Goal: Information Seeking & Learning: Find specific page/section

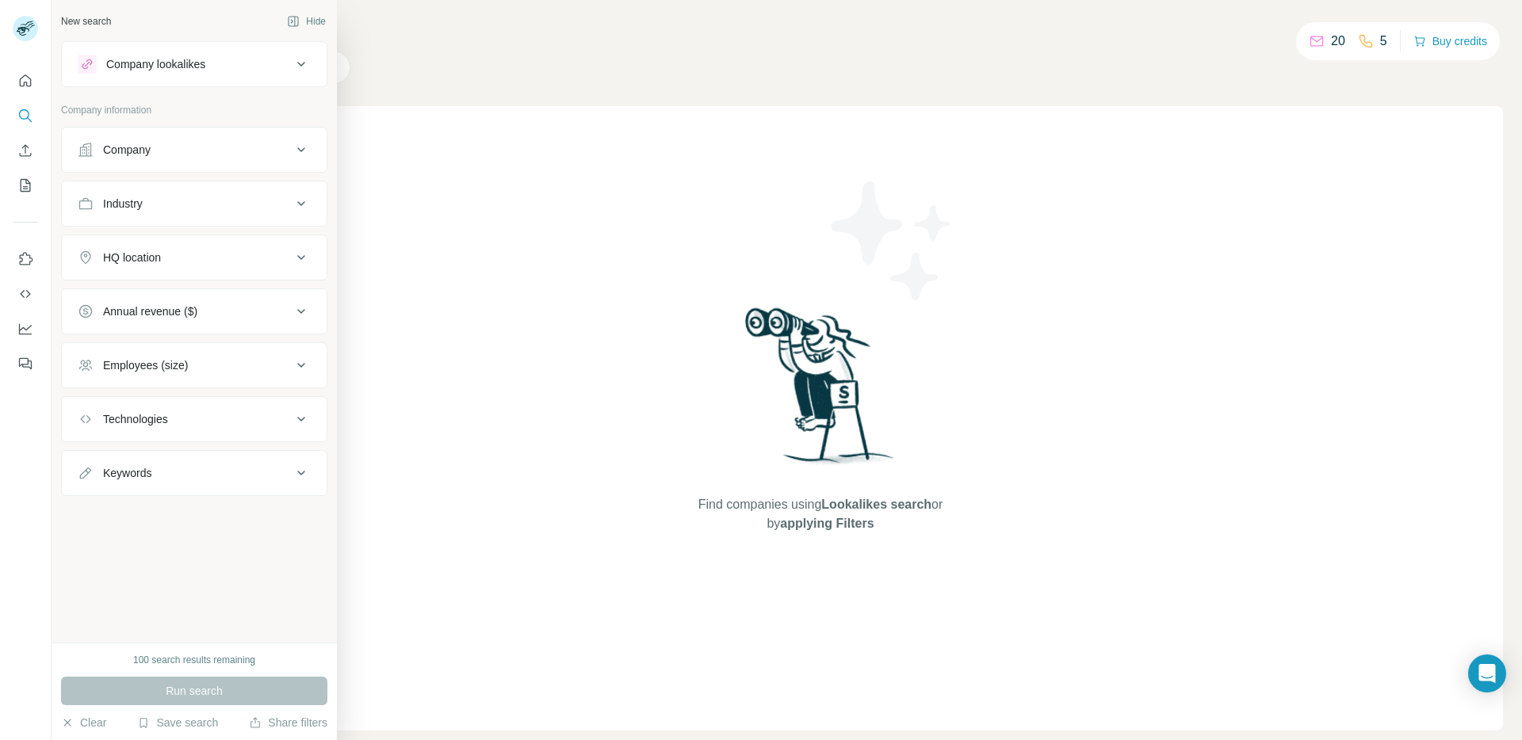
click at [197, 137] on button "Company" at bounding box center [194, 150] width 265 height 38
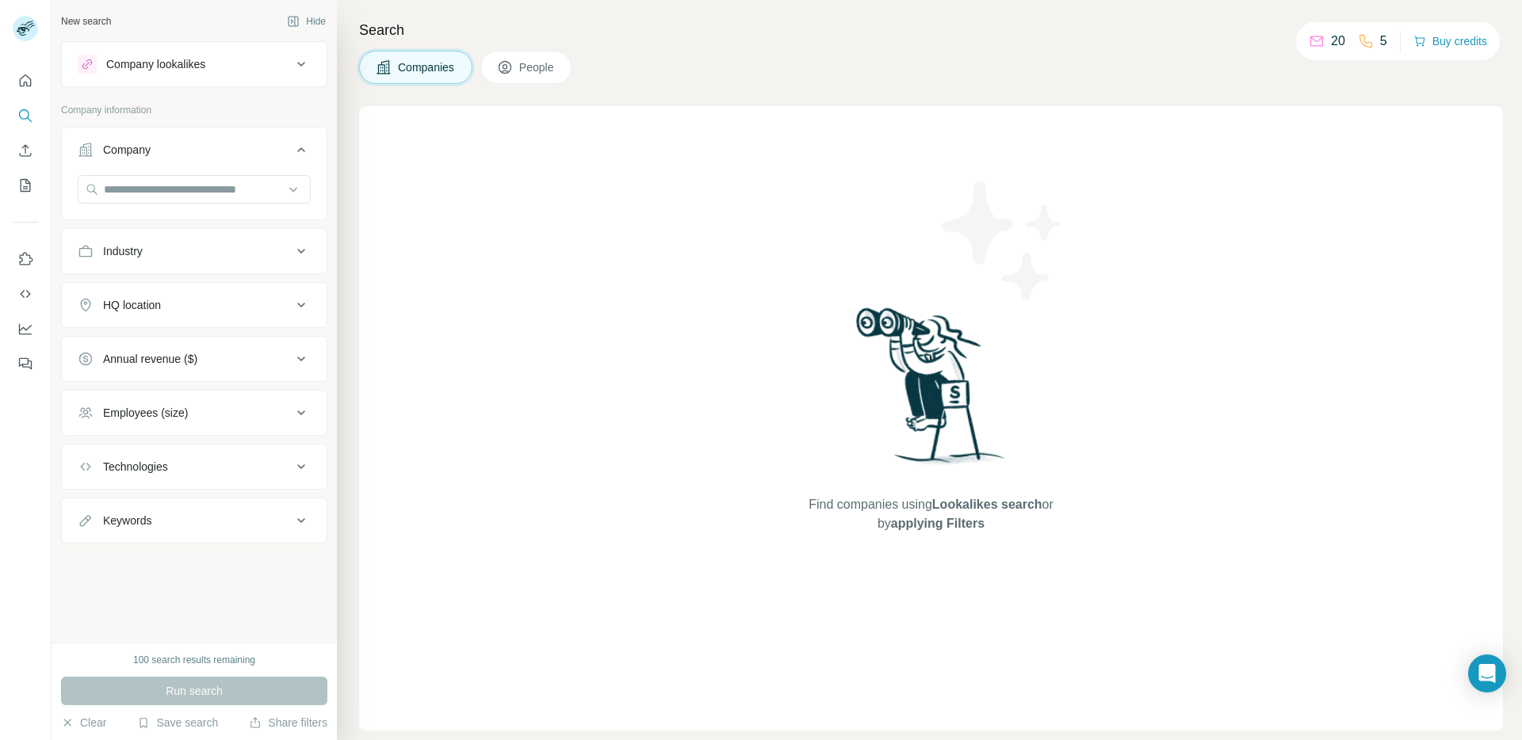
click at [201, 259] on button "Industry" at bounding box center [194, 251] width 265 height 38
click at [205, 299] on input at bounding box center [186, 290] width 196 height 17
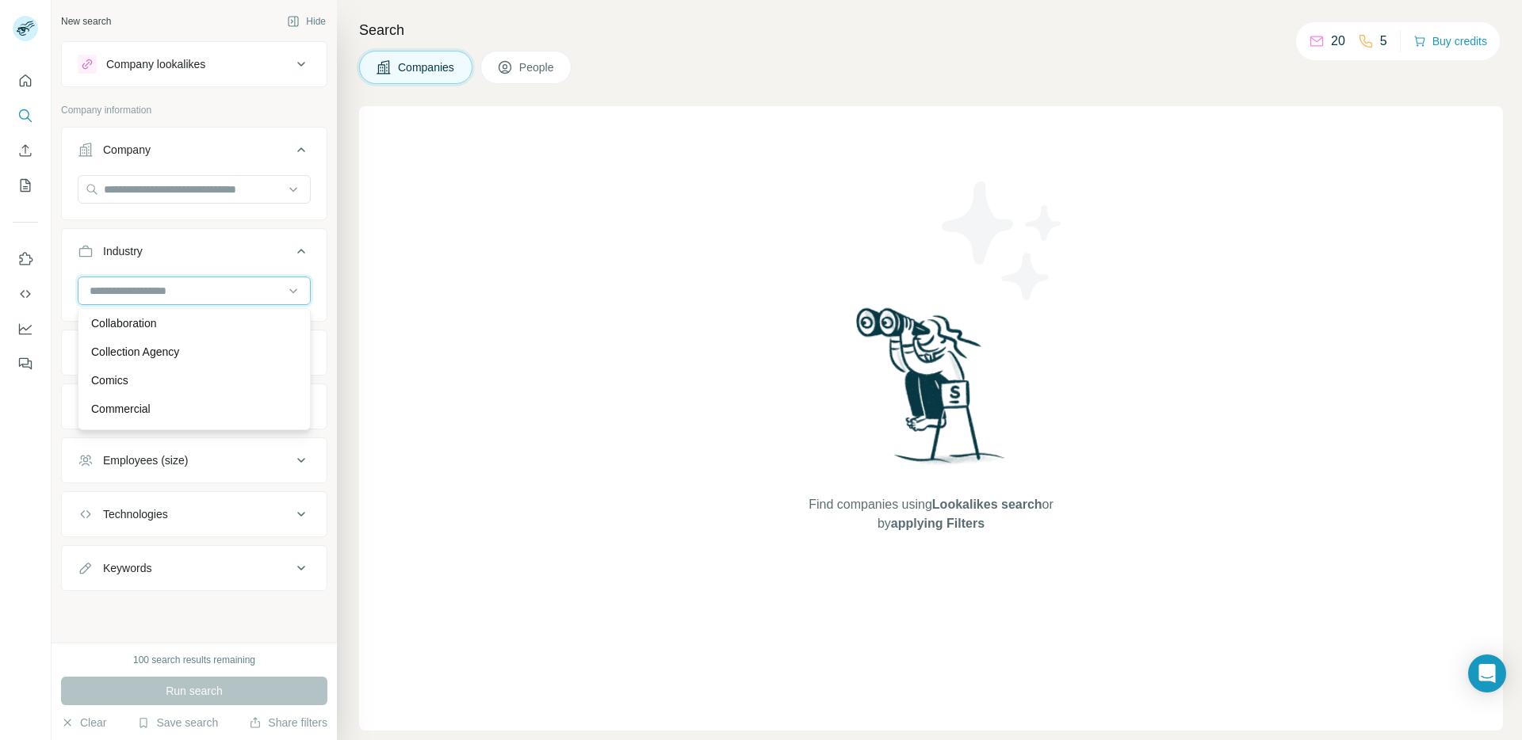
scroll to position [2750, 0]
click at [173, 284] on input at bounding box center [186, 290] width 196 height 17
click at [170, 289] on input at bounding box center [186, 290] width 196 height 17
type input "***"
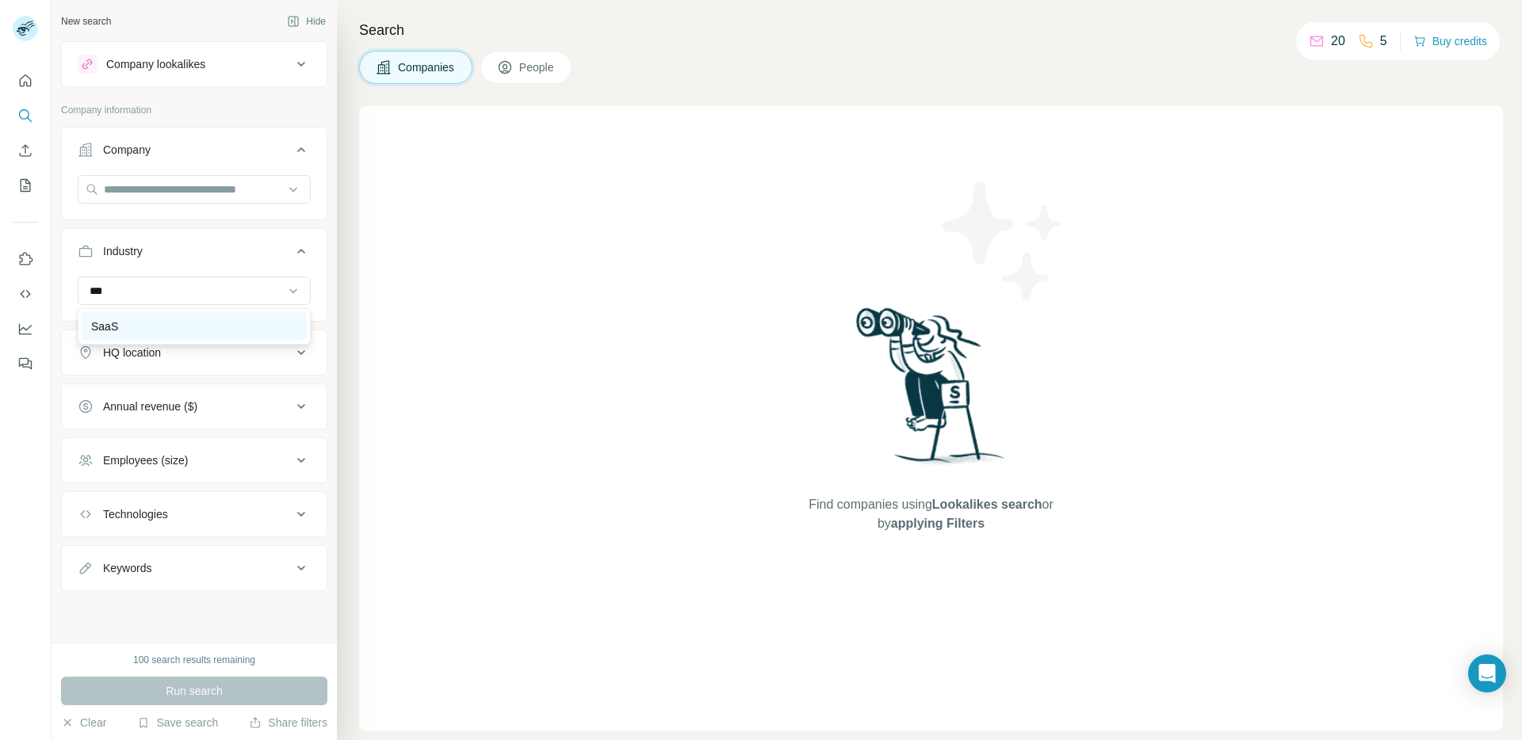
click at [151, 325] on div "SaaS" at bounding box center [194, 327] width 206 height 16
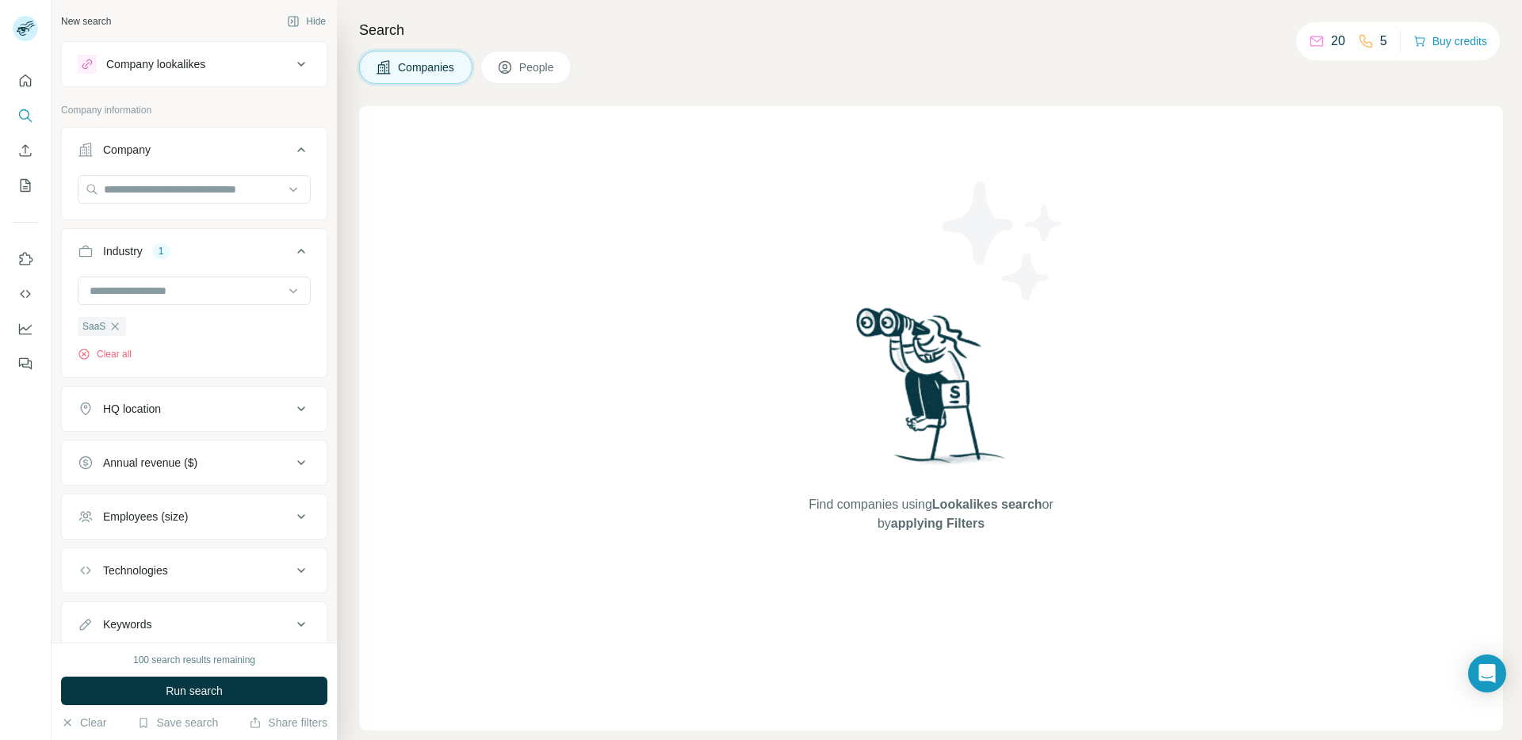
click at [146, 408] on div "HQ location" at bounding box center [132, 409] width 58 height 16
click at [170, 451] on input "text" at bounding box center [194, 448] width 233 height 29
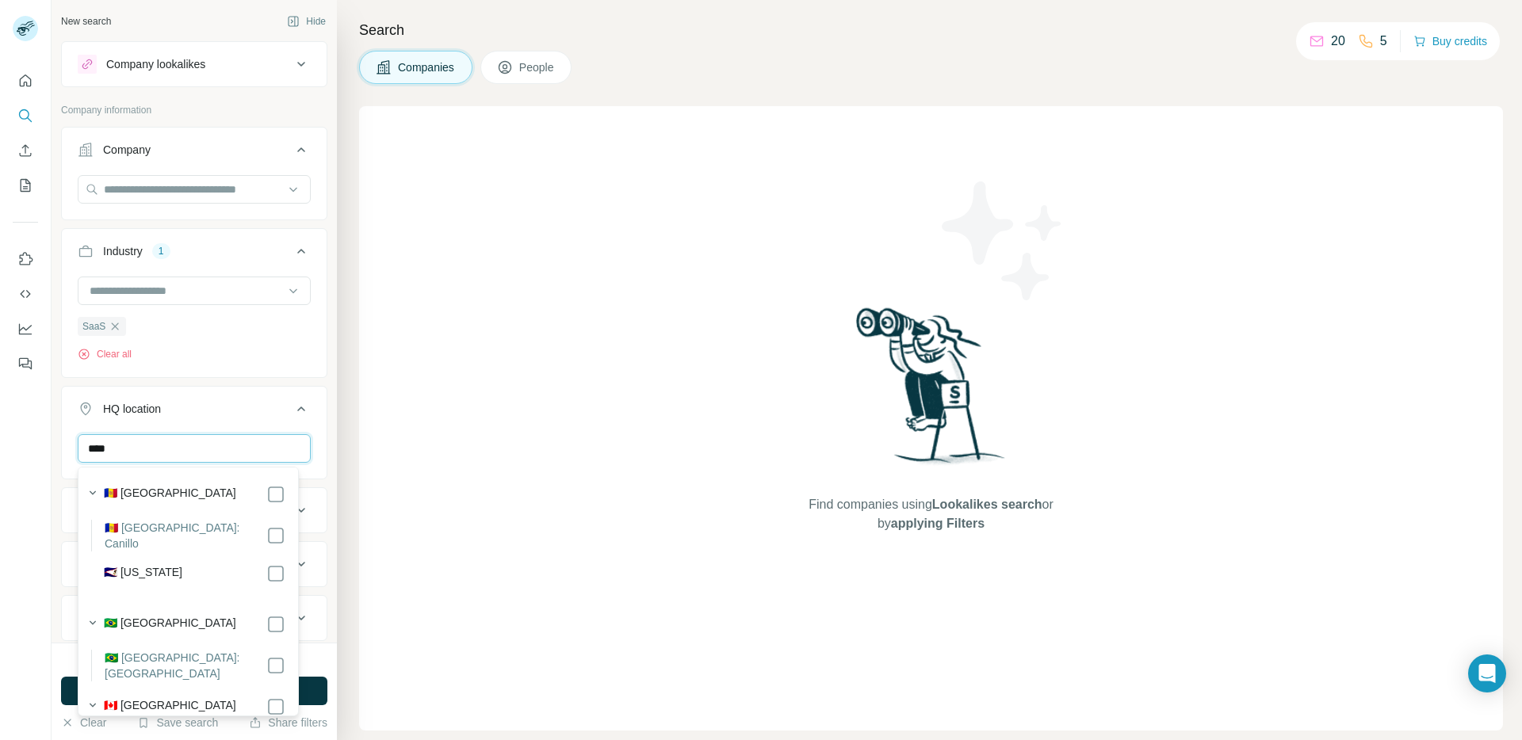
click at [177, 450] on input "***" at bounding box center [194, 448] width 233 height 29
type input "***"
click at [406, 516] on div "Find companies using Lookalikes search or by applying Filters" at bounding box center [931, 418] width 1144 height 625
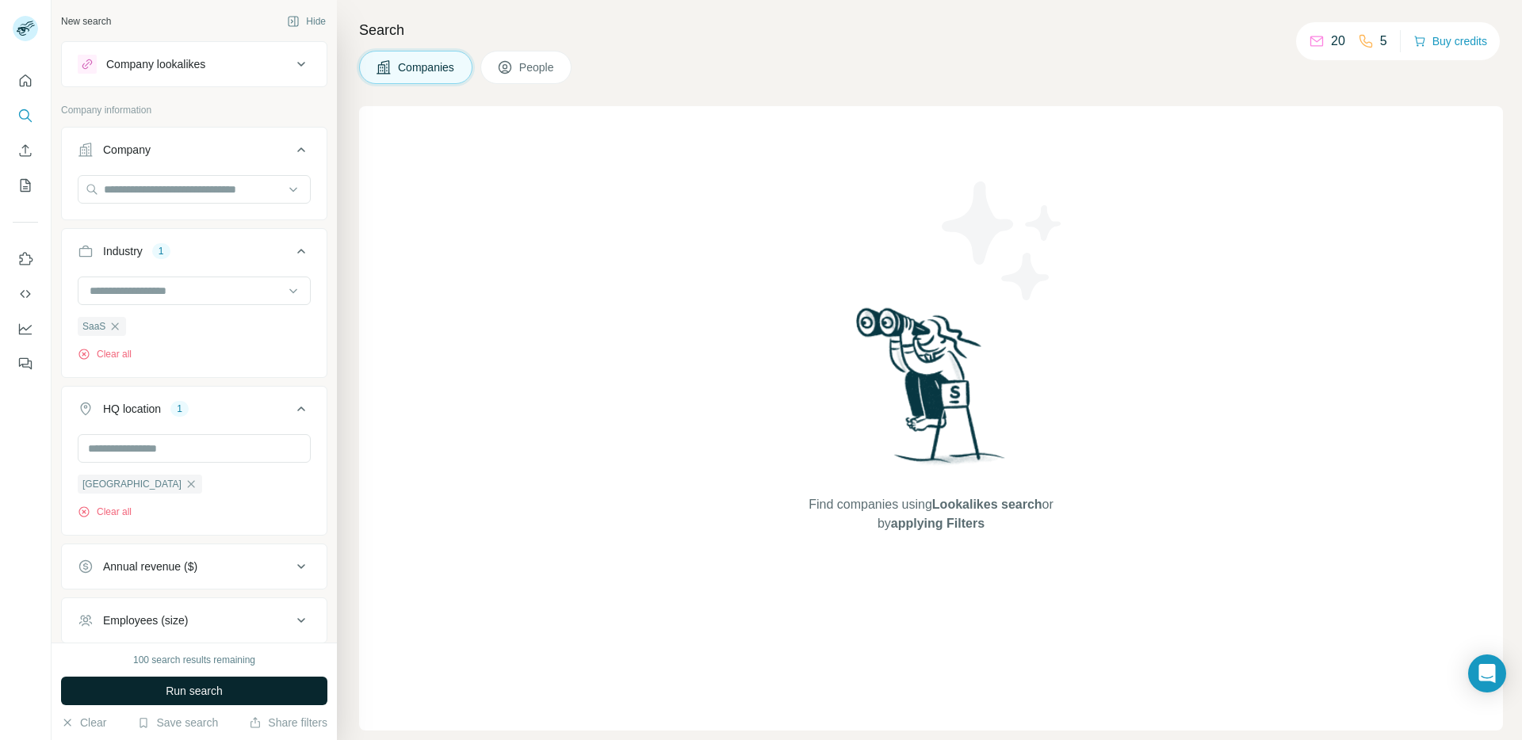
click at [210, 694] on span "Run search" at bounding box center [194, 691] width 57 height 16
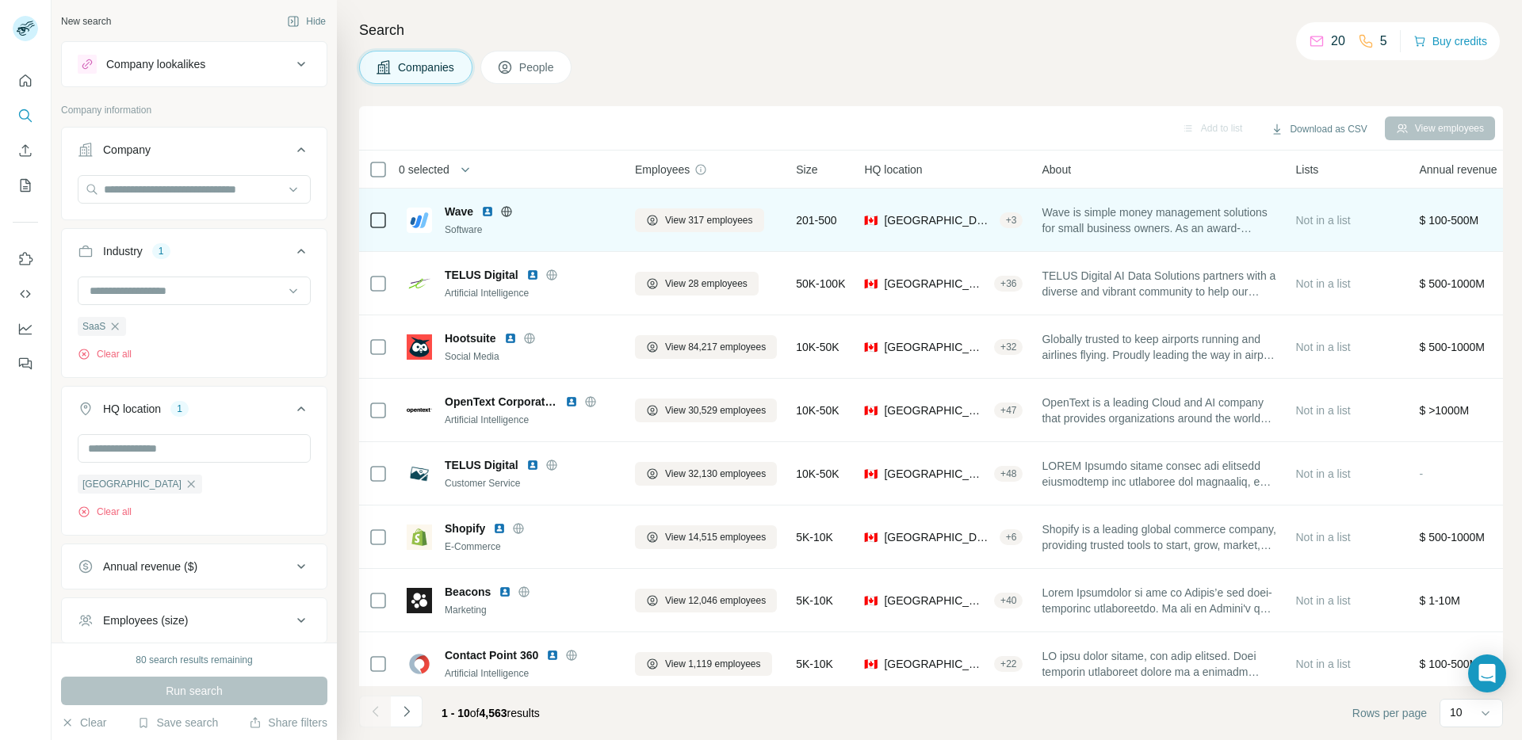
click at [466, 213] on span "Wave" at bounding box center [459, 212] width 29 height 16
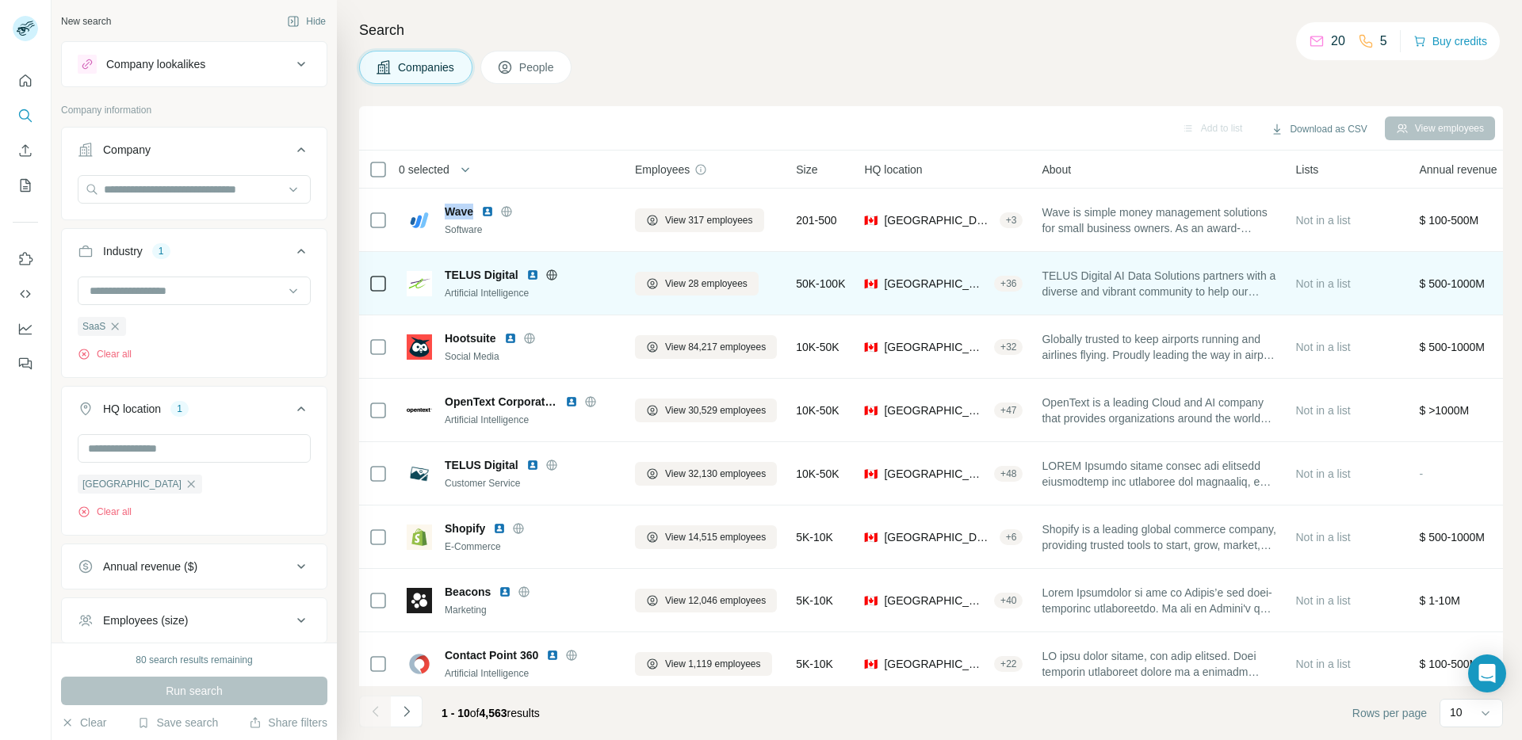
copy span "Wave"
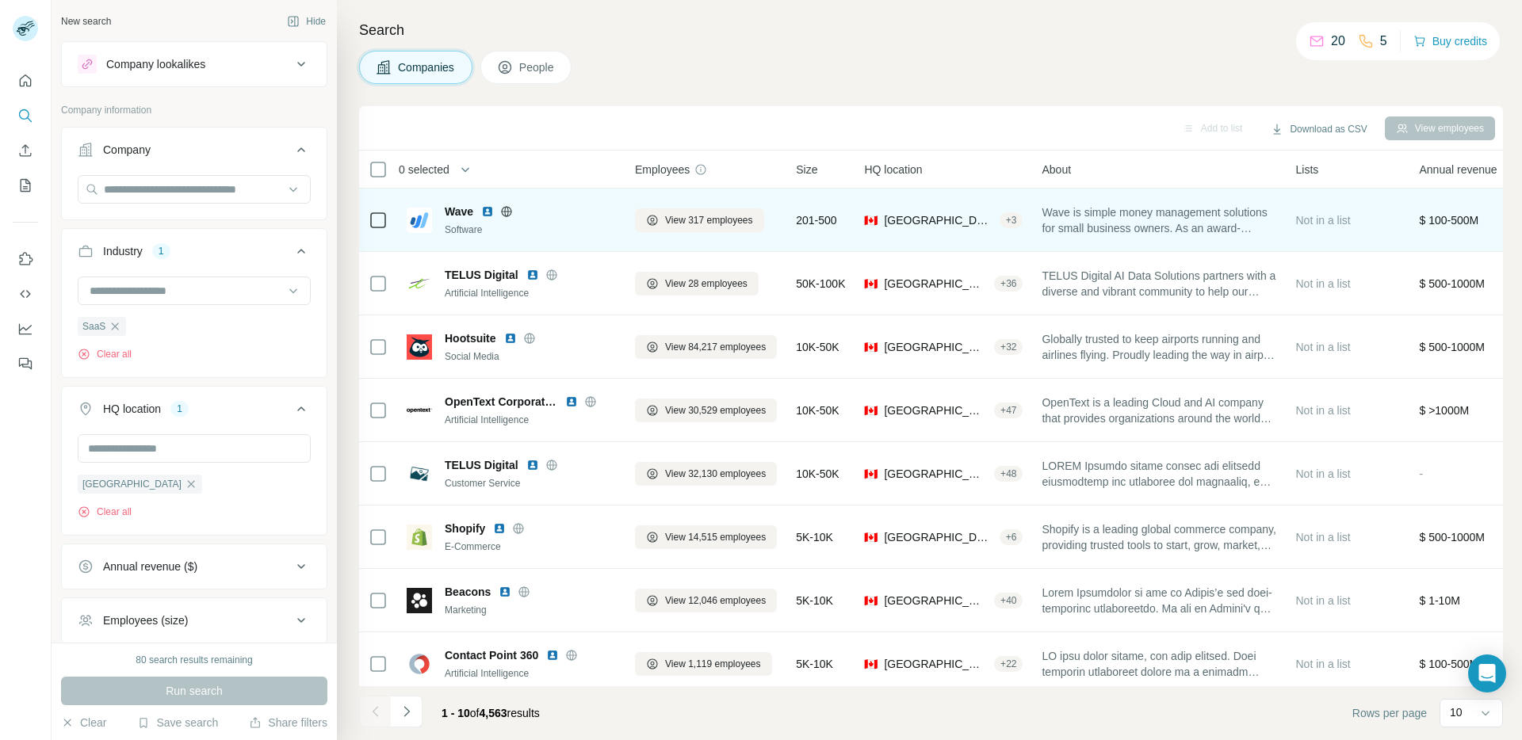
click at [510, 213] on icon at bounding box center [506, 211] width 13 height 13
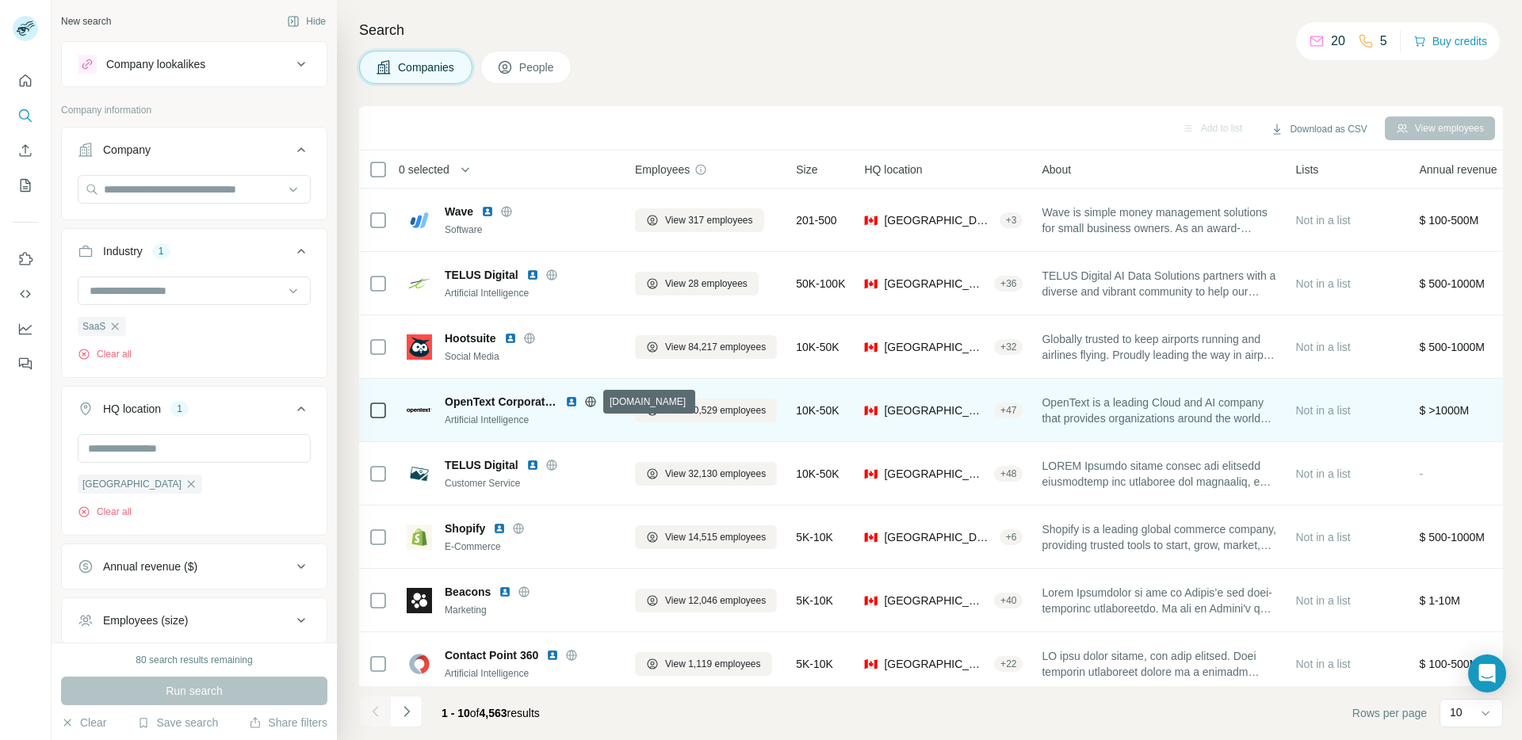
click at [591, 401] on icon at bounding box center [590, 401] width 10 height 1
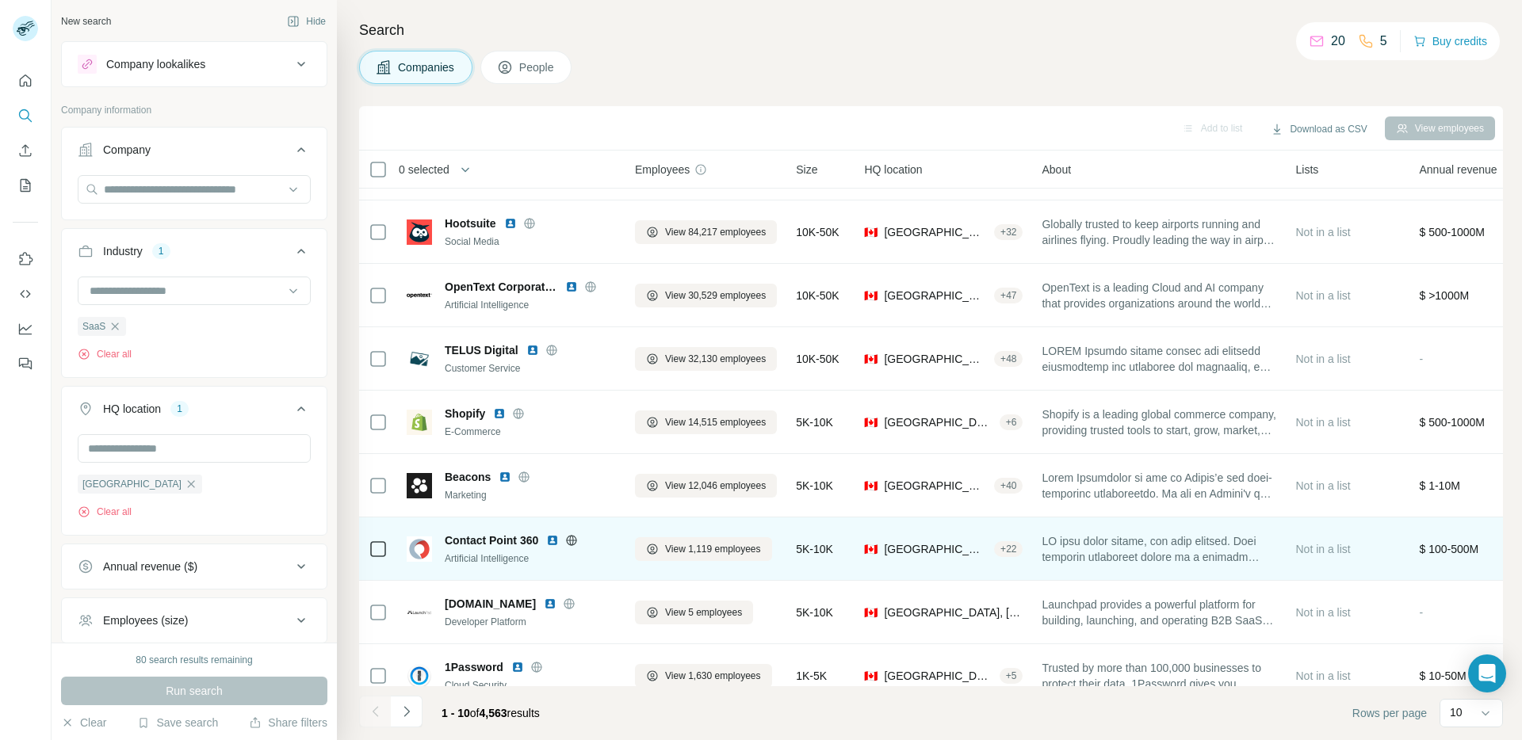
scroll to position [123, 0]
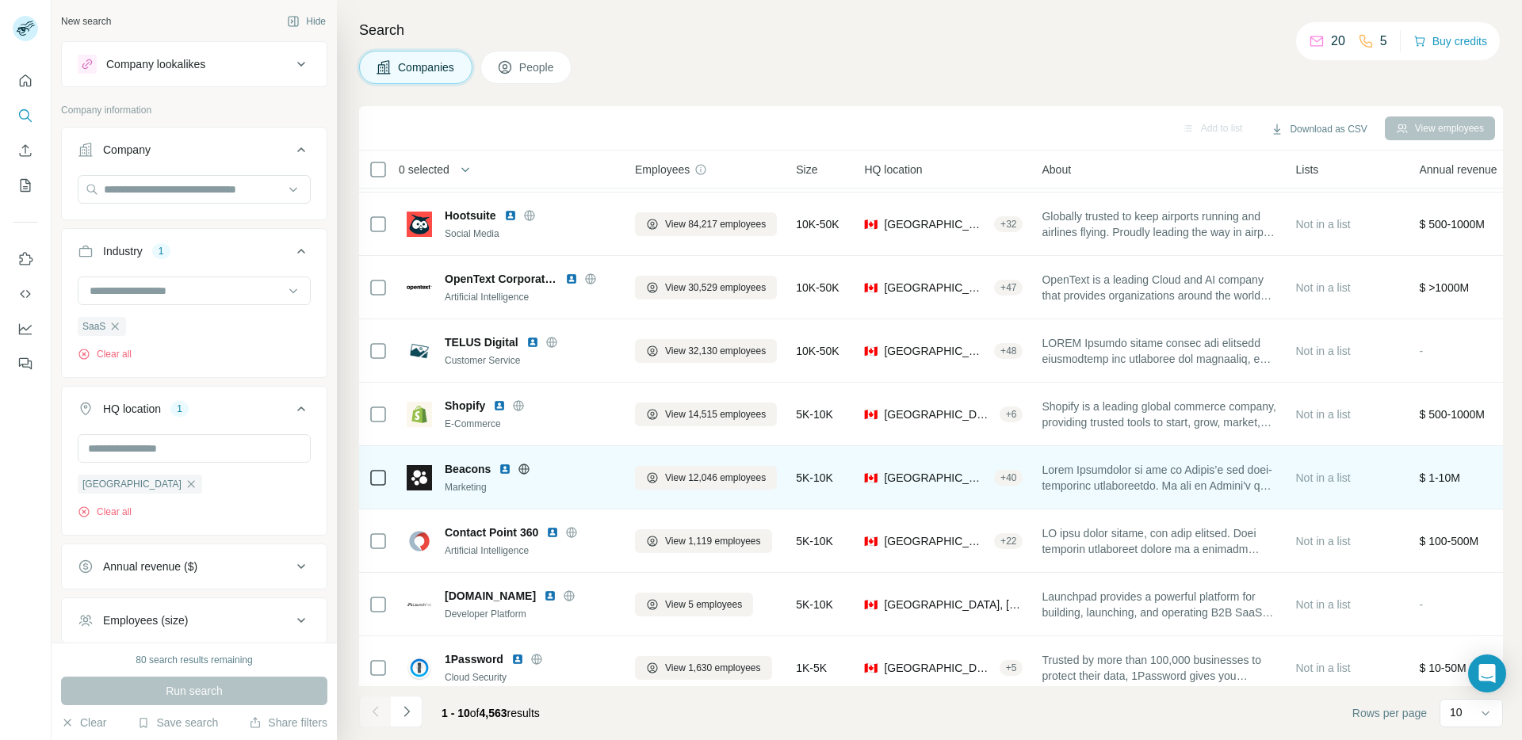
click at [525, 471] on icon at bounding box center [524, 469] width 4 height 10
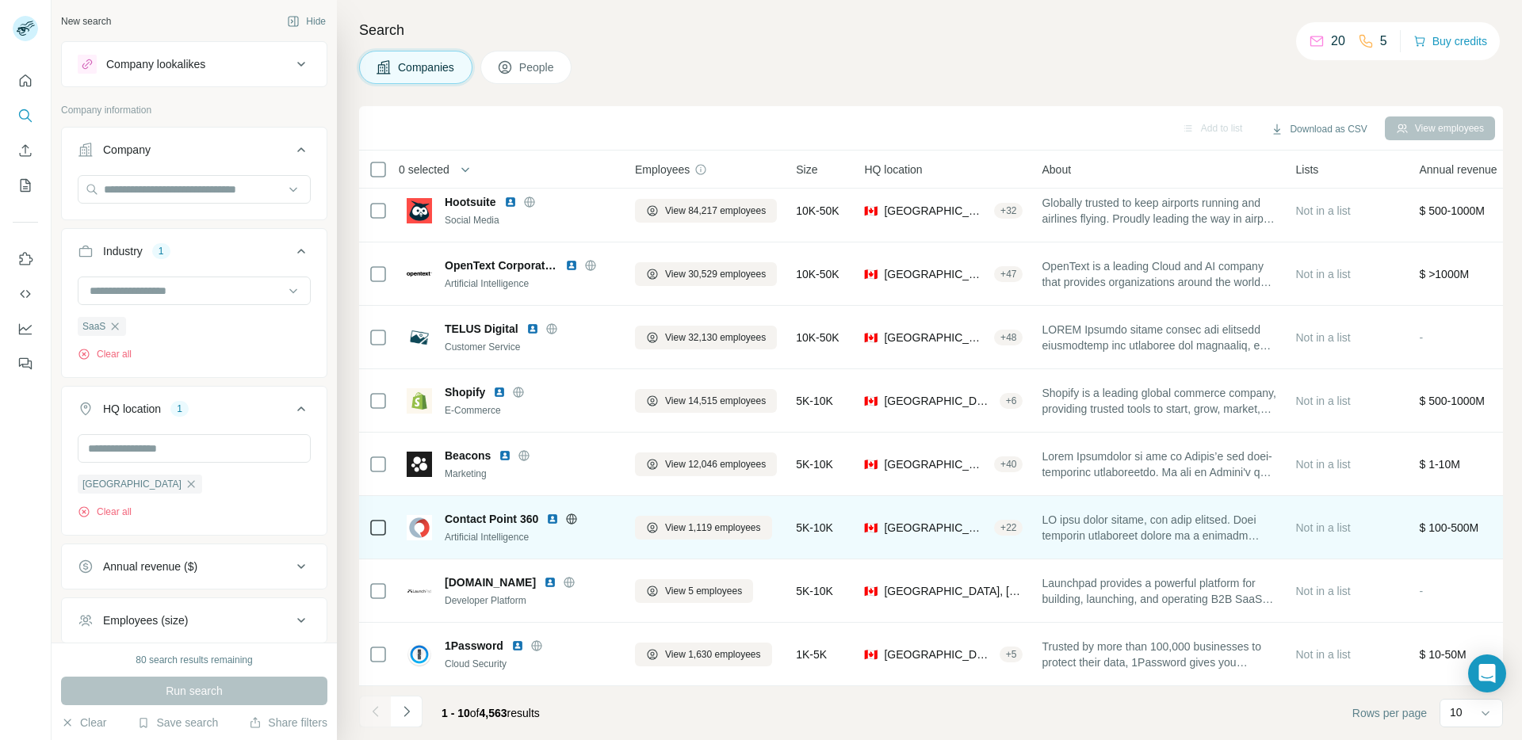
scroll to position [145, 0]
click at [571, 513] on icon at bounding box center [571, 519] width 13 height 13
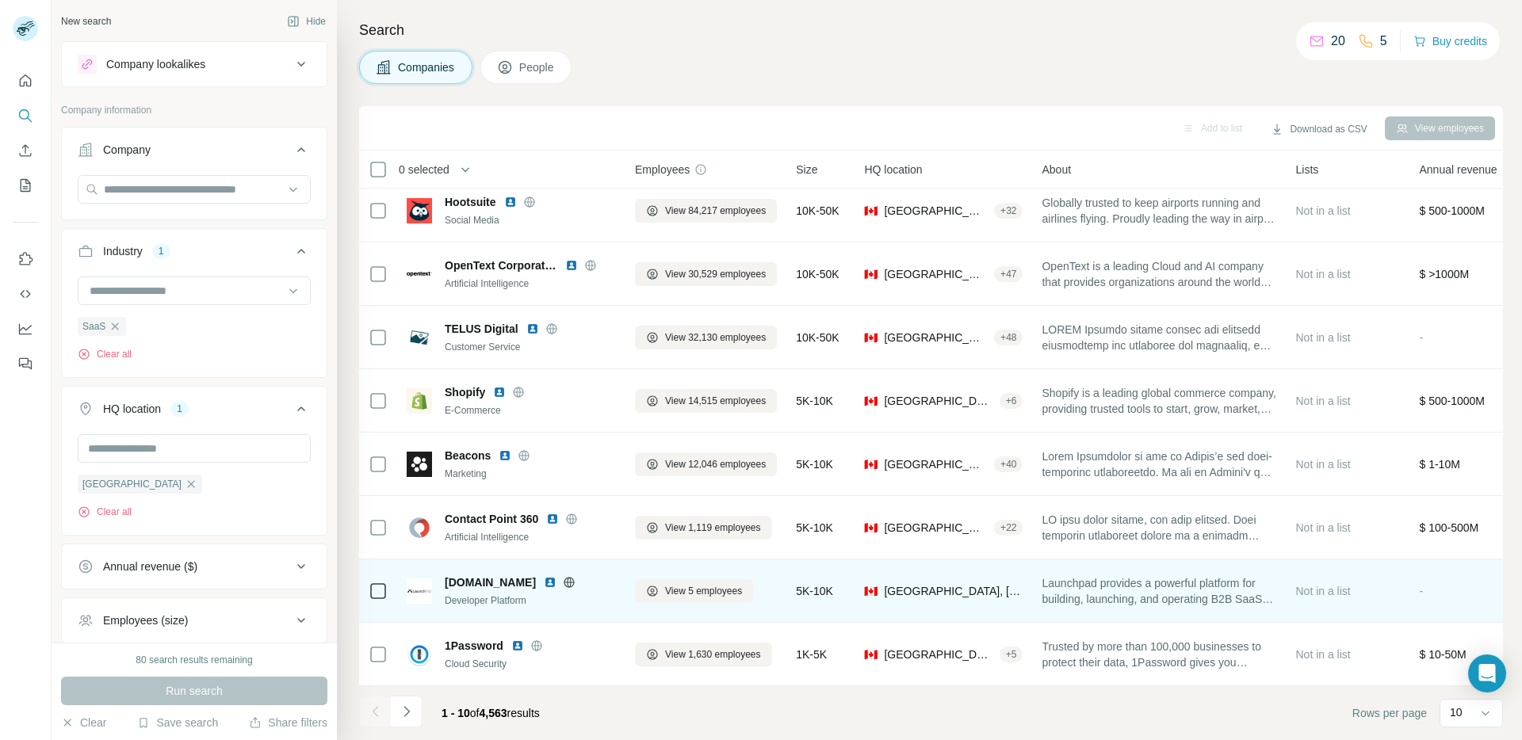
click at [563, 576] on icon at bounding box center [569, 582] width 13 height 13
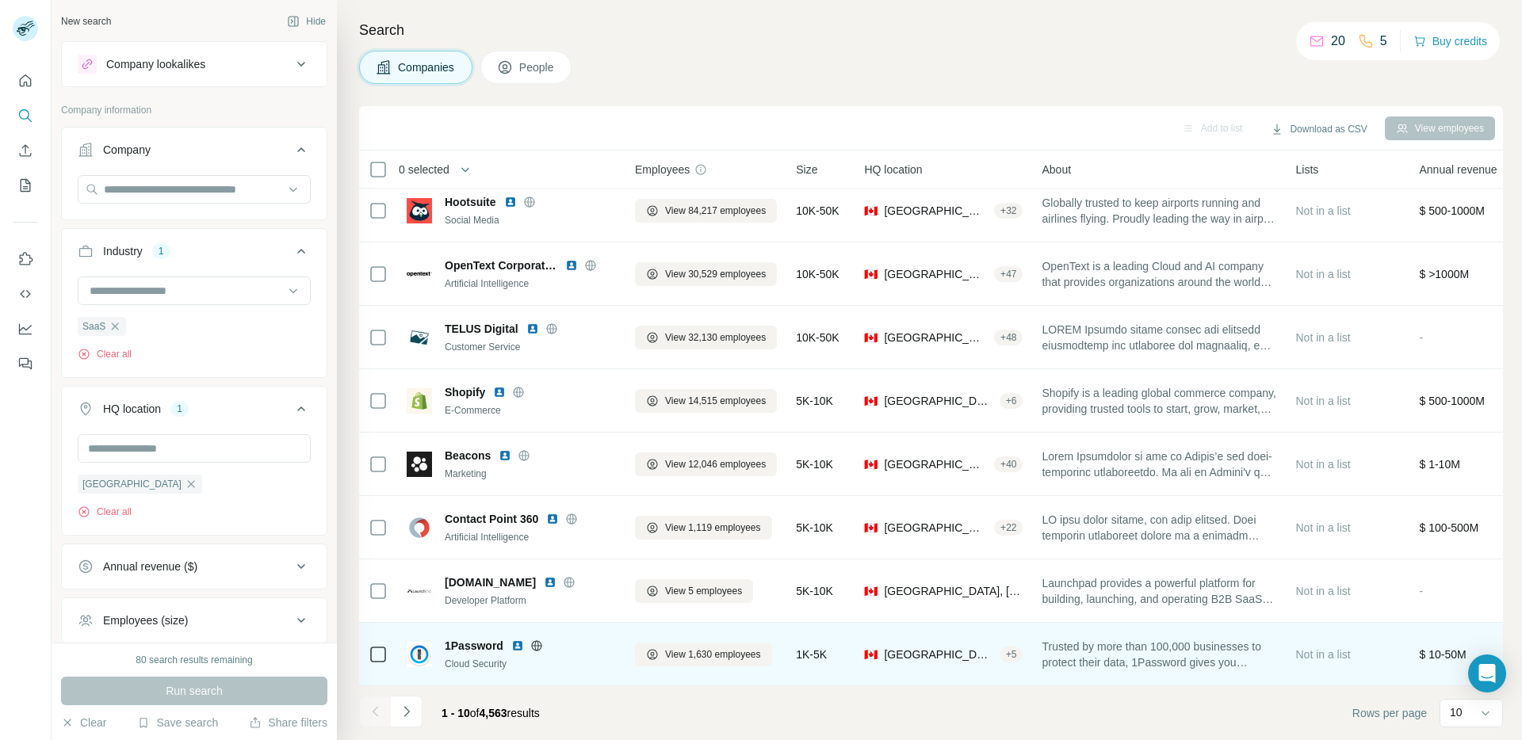
click at [538, 641] on icon at bounding box center [536, 645] width 10 height 10
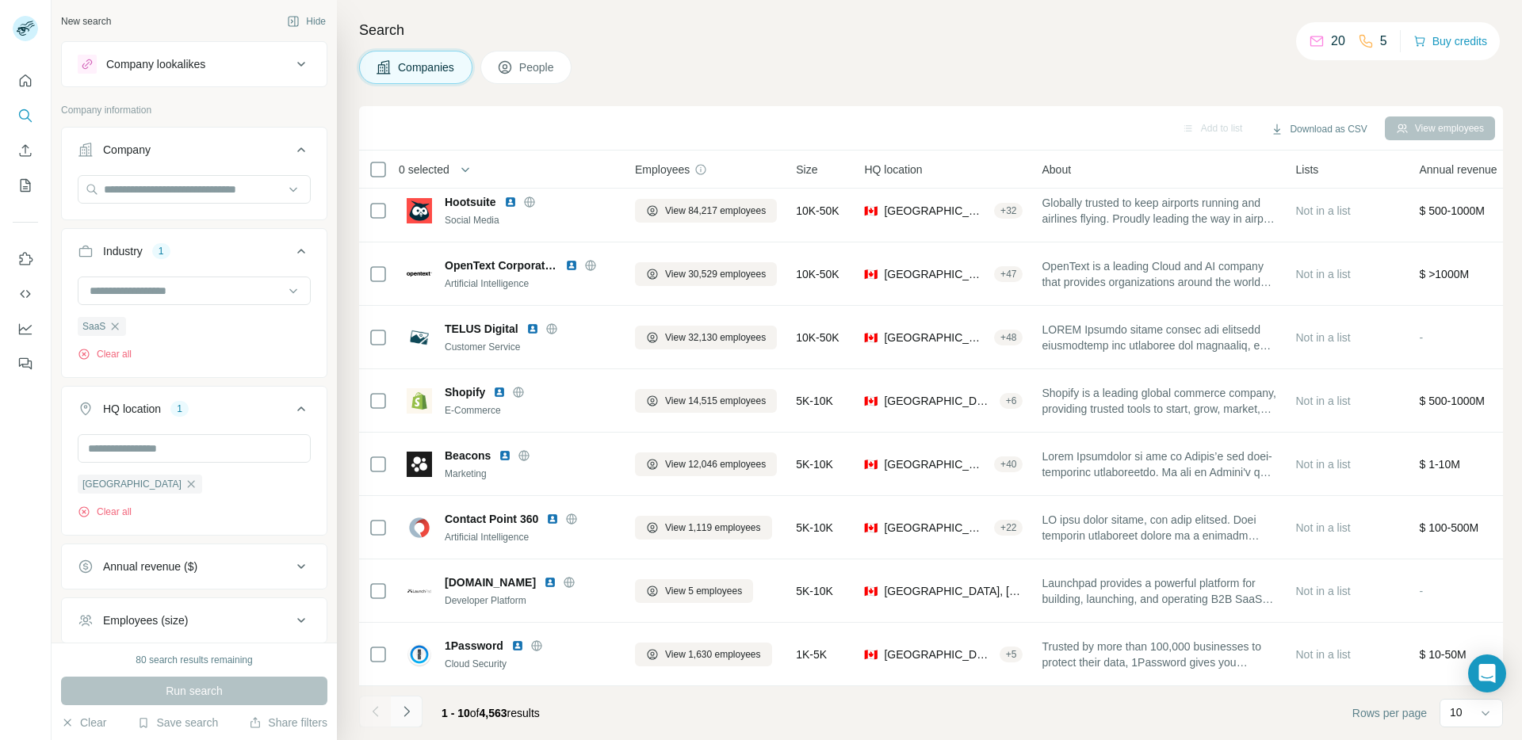
click at [407, 724] on button "Navigate to next page" at bounding box center [407, 712] width 32 height 32
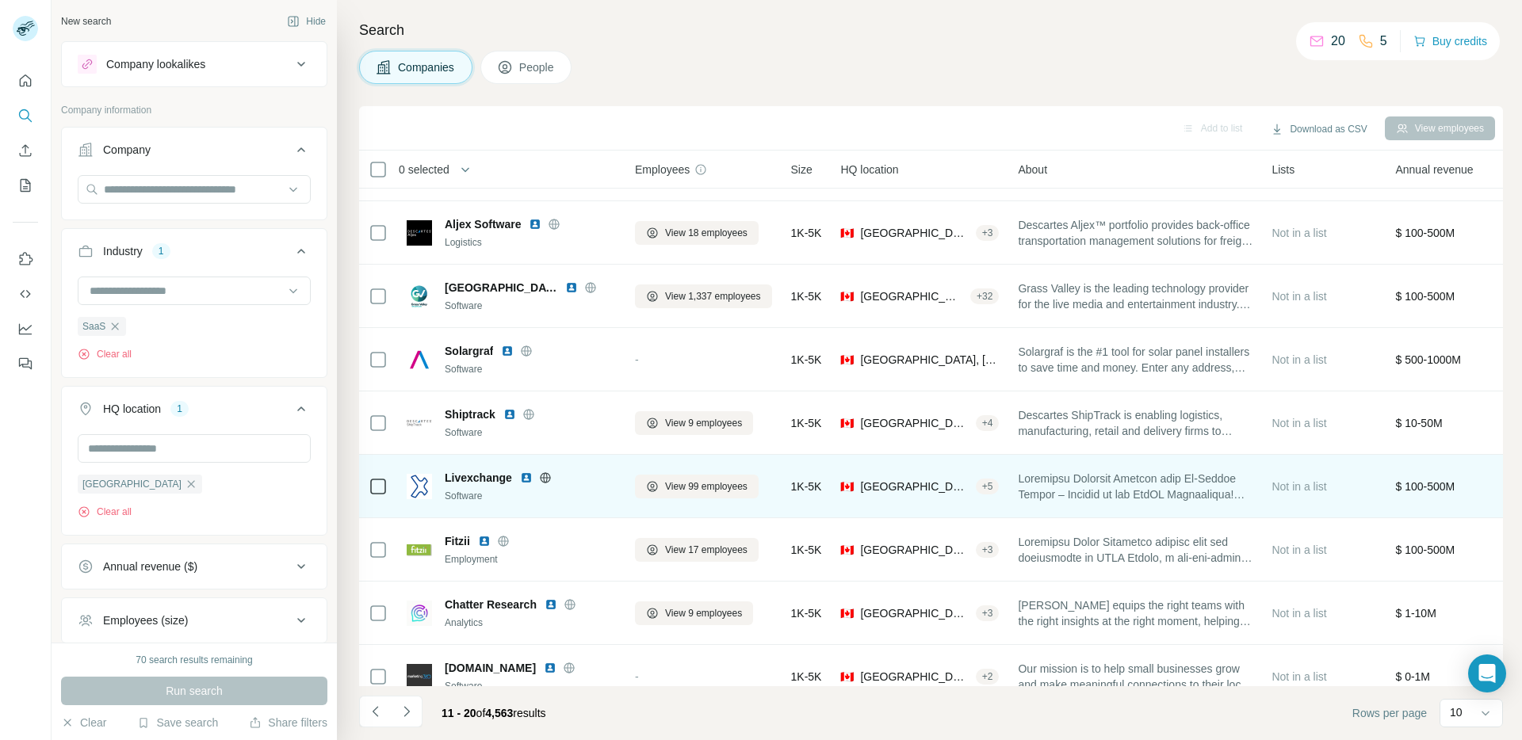
scroll to position [0, 0]
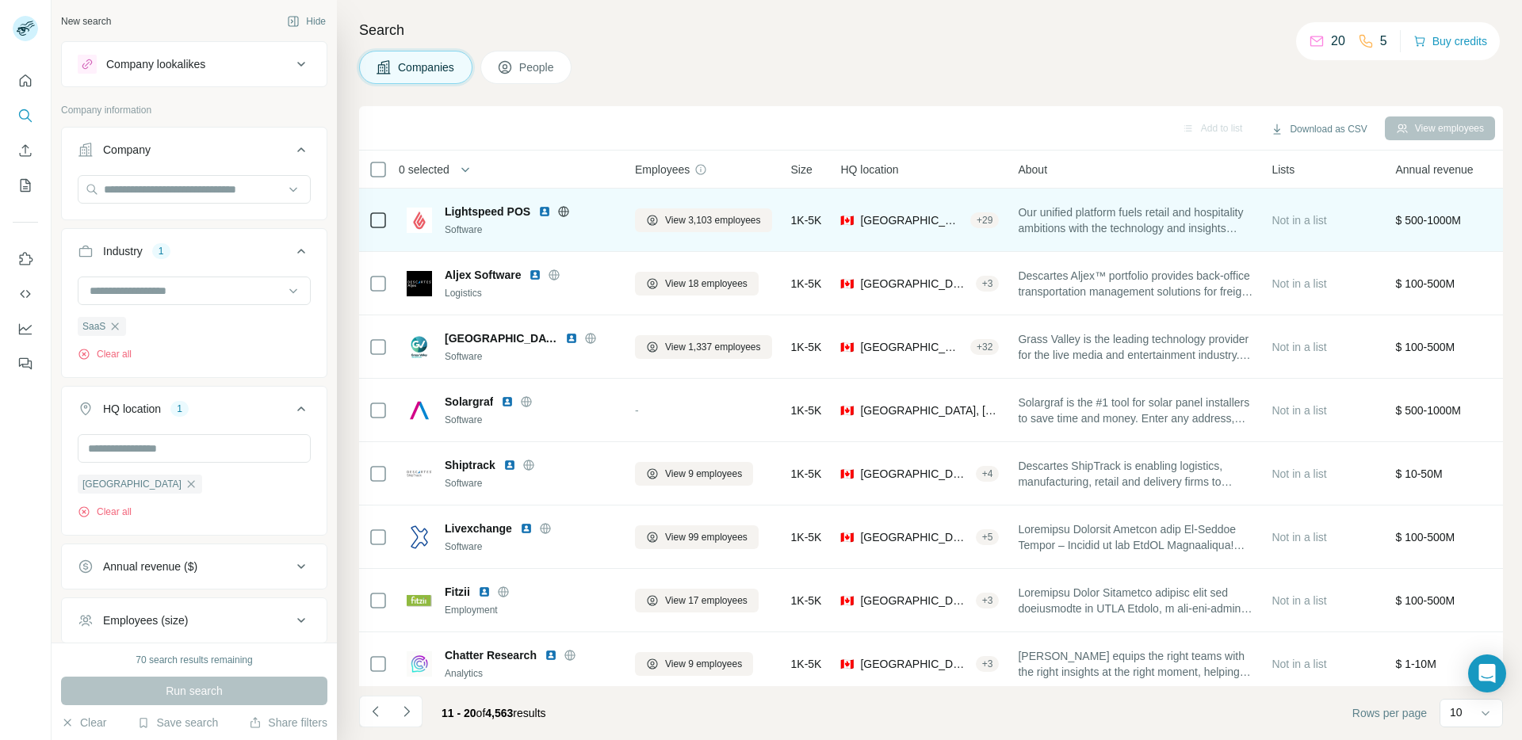
click at [564, 212] on icon at bounding box center [564, 211] width 4 height 10
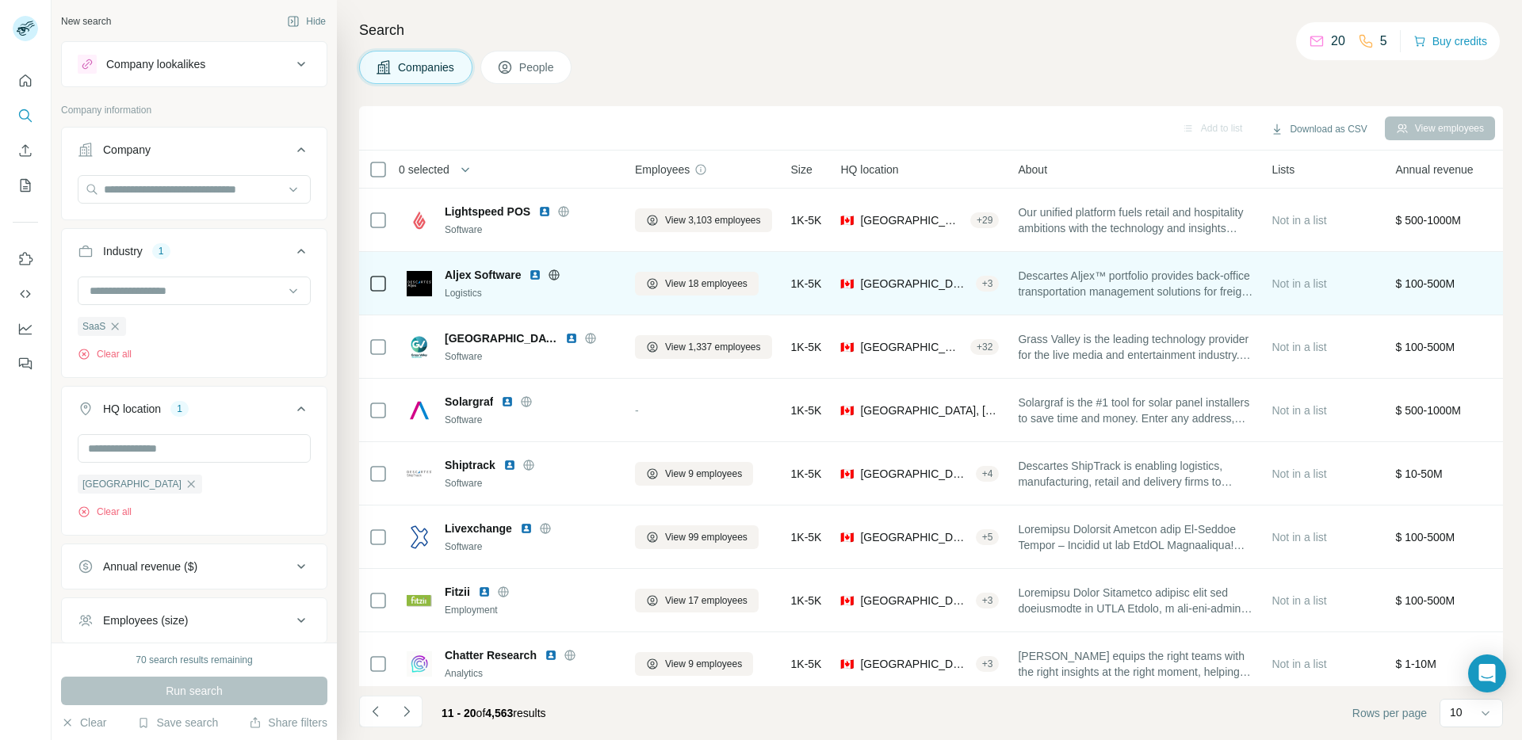
click at [551, 277] on icon at bounding box center [554, 275] width 10 height 10
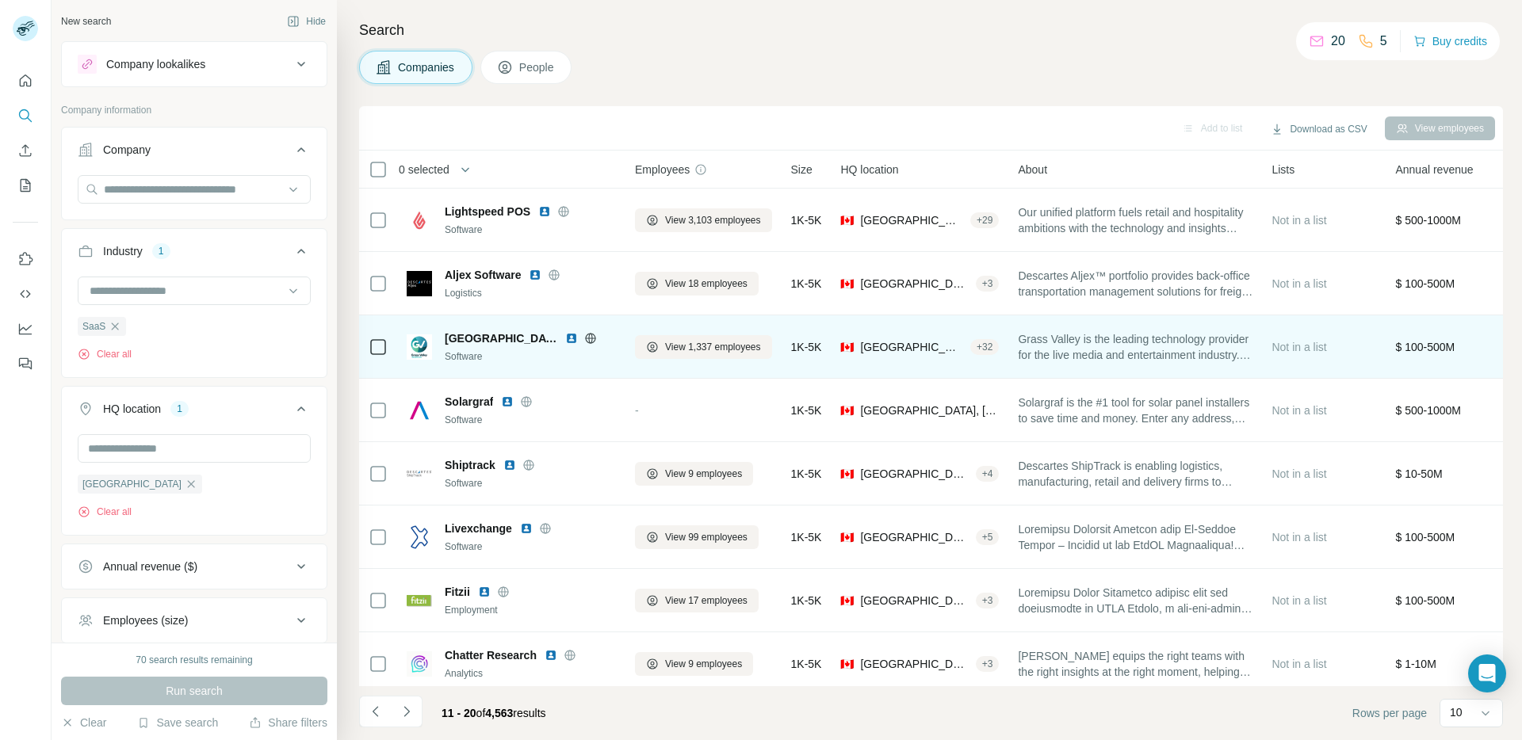
click at [584, 339] on icon at bounding box center [590, 338] width 13 height 13
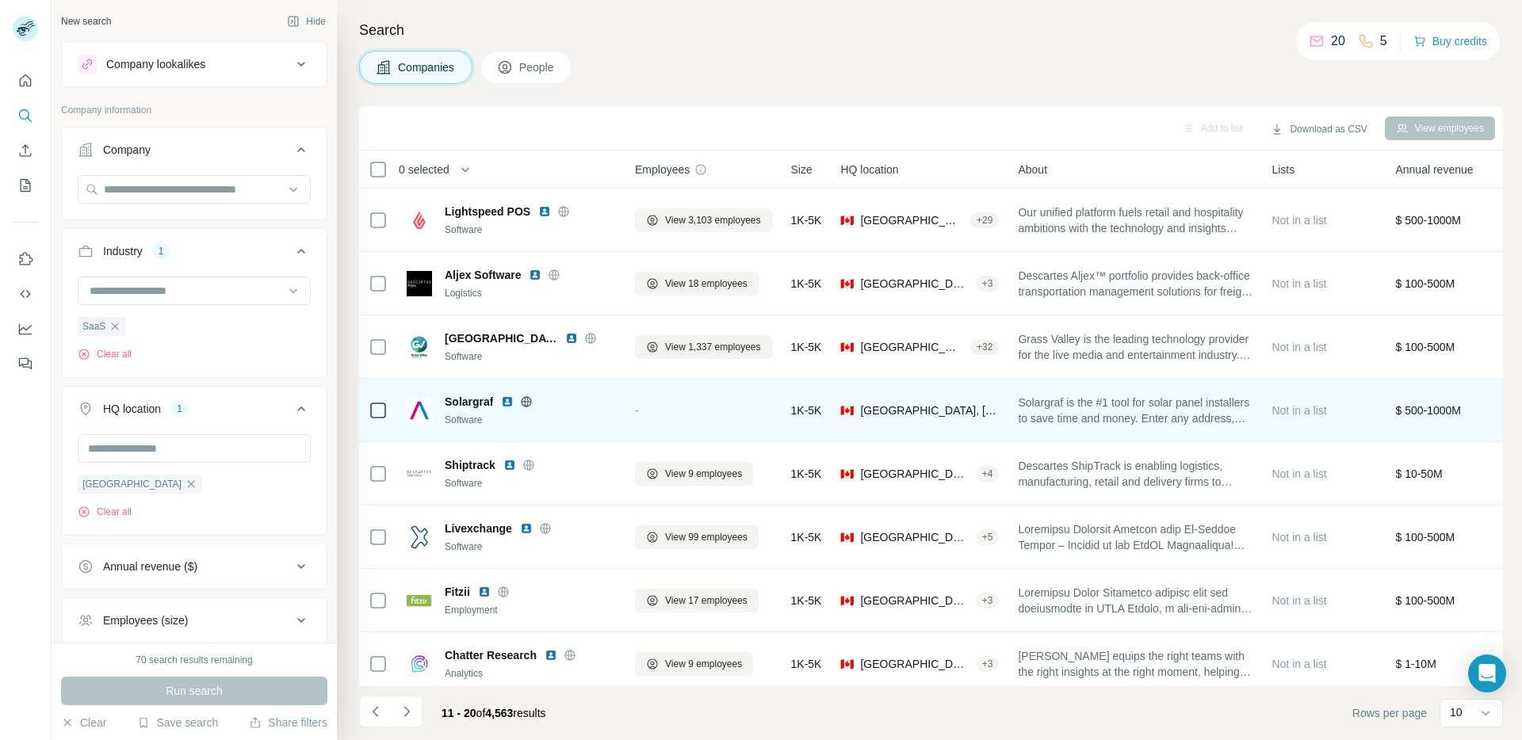
click at [525, 402] on icon at bounding box center [527, 401] width 4 height 10
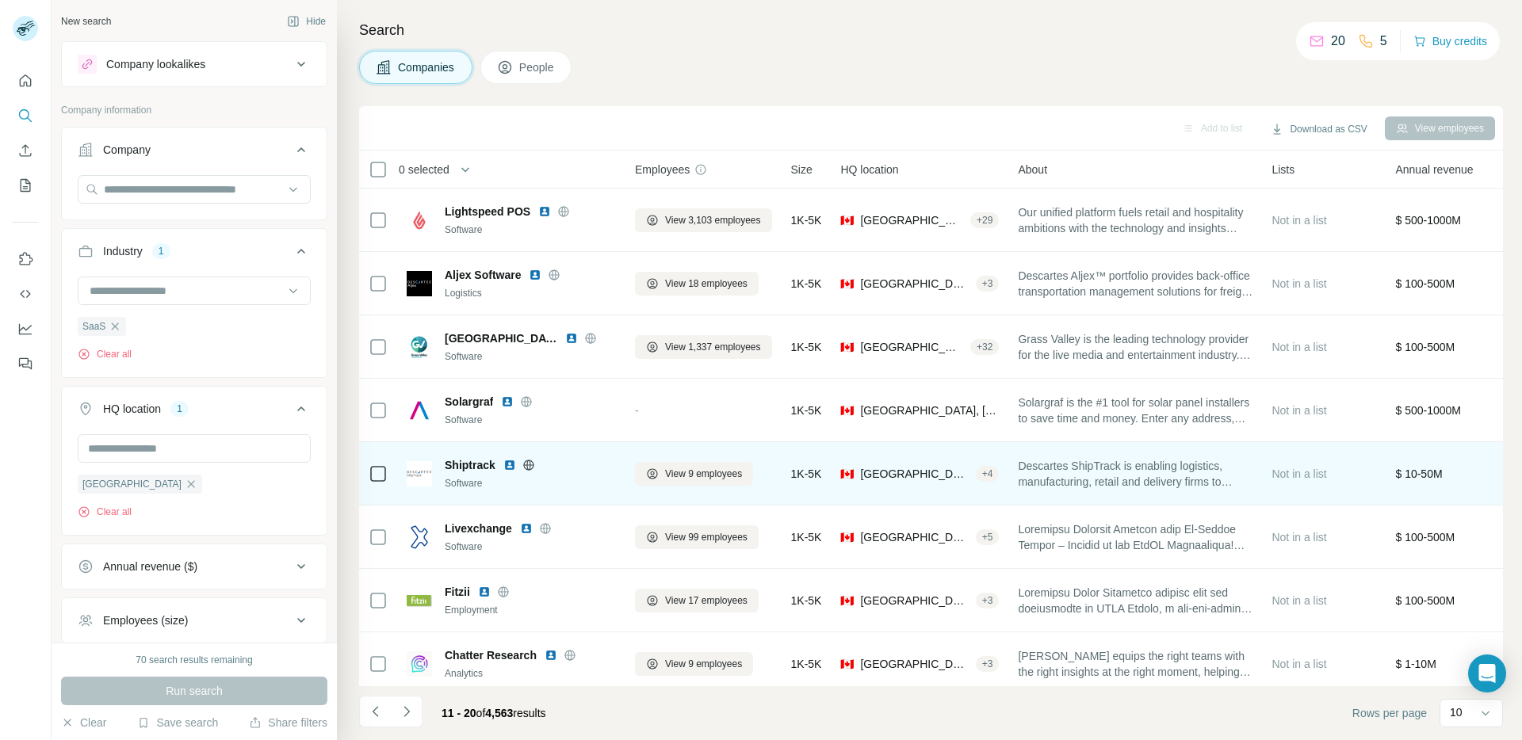
click at [529, 461] on icon at bounding box center [528, 465] width 13 height 13
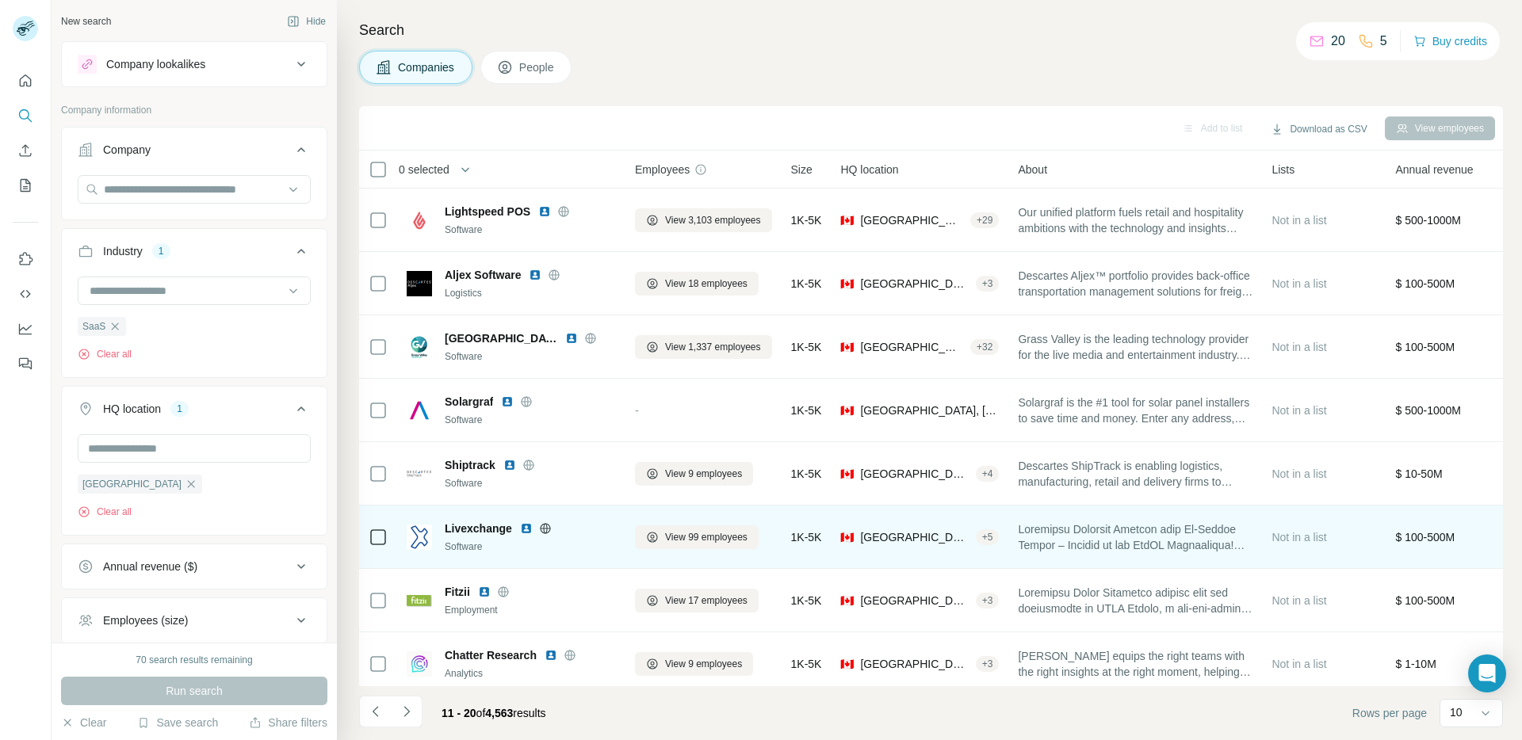
click at [544, 530] on icon at bounding box center [545, 528] width 13 height 13
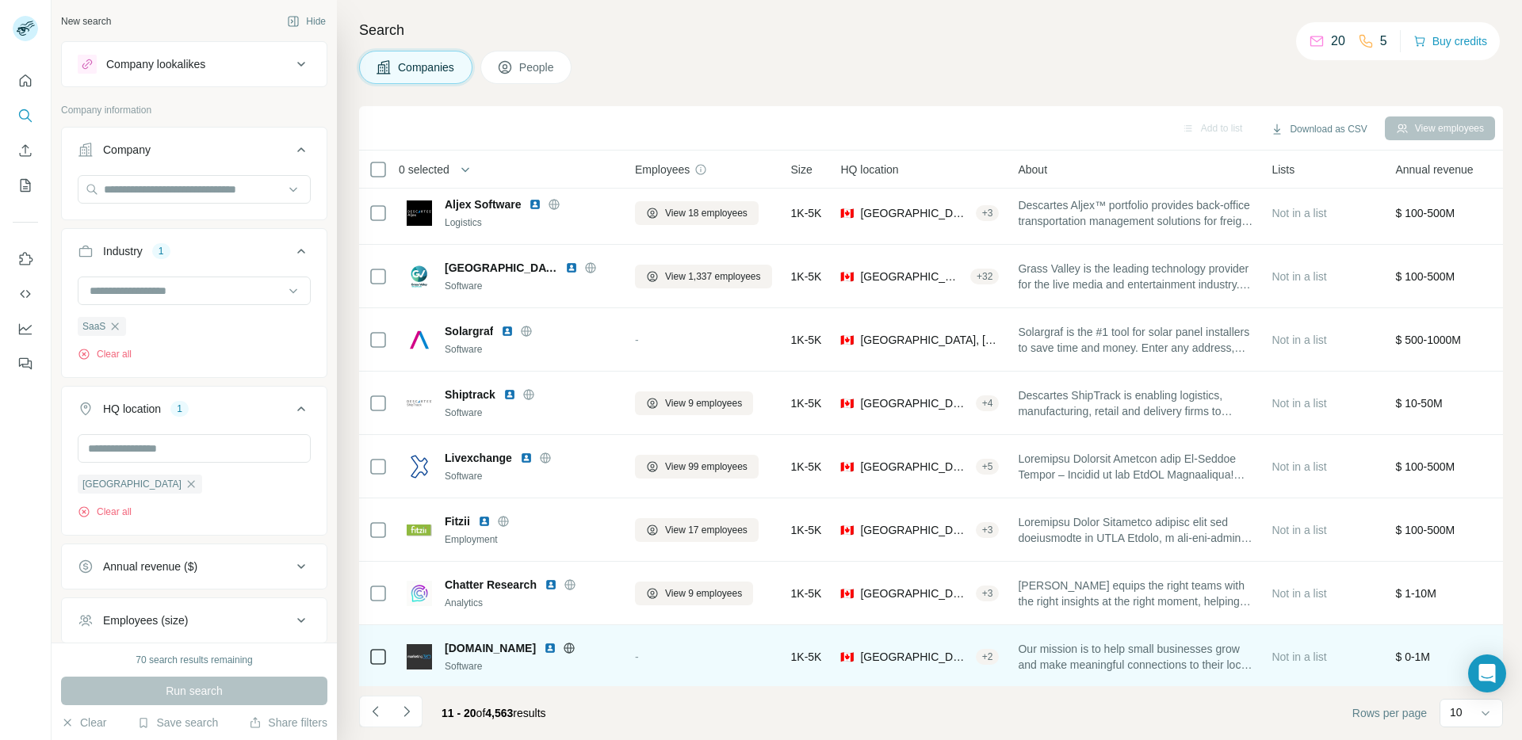
scroll to position [145, 0]
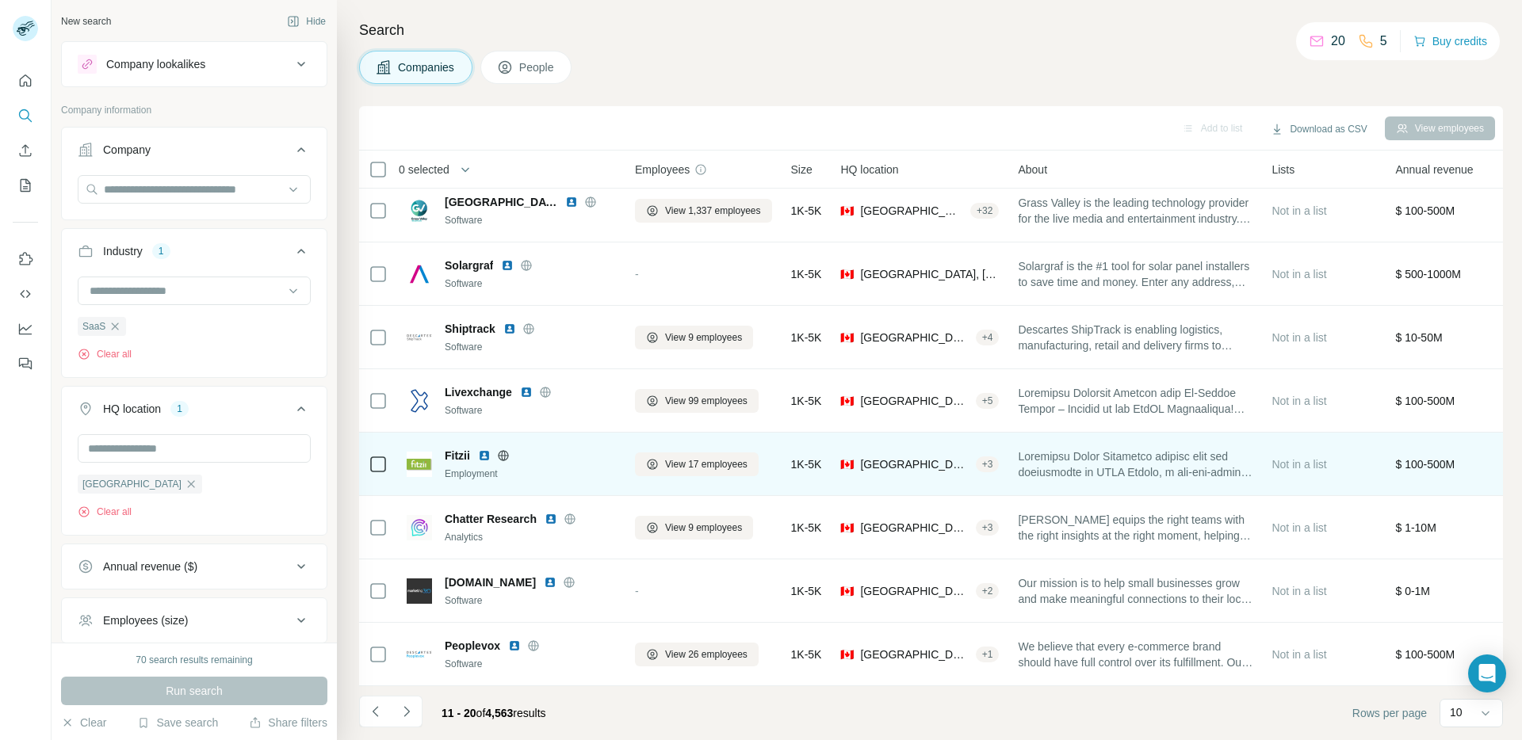
click at [503, 450] on icon at bounding box center [503, 455] width 4 height 10
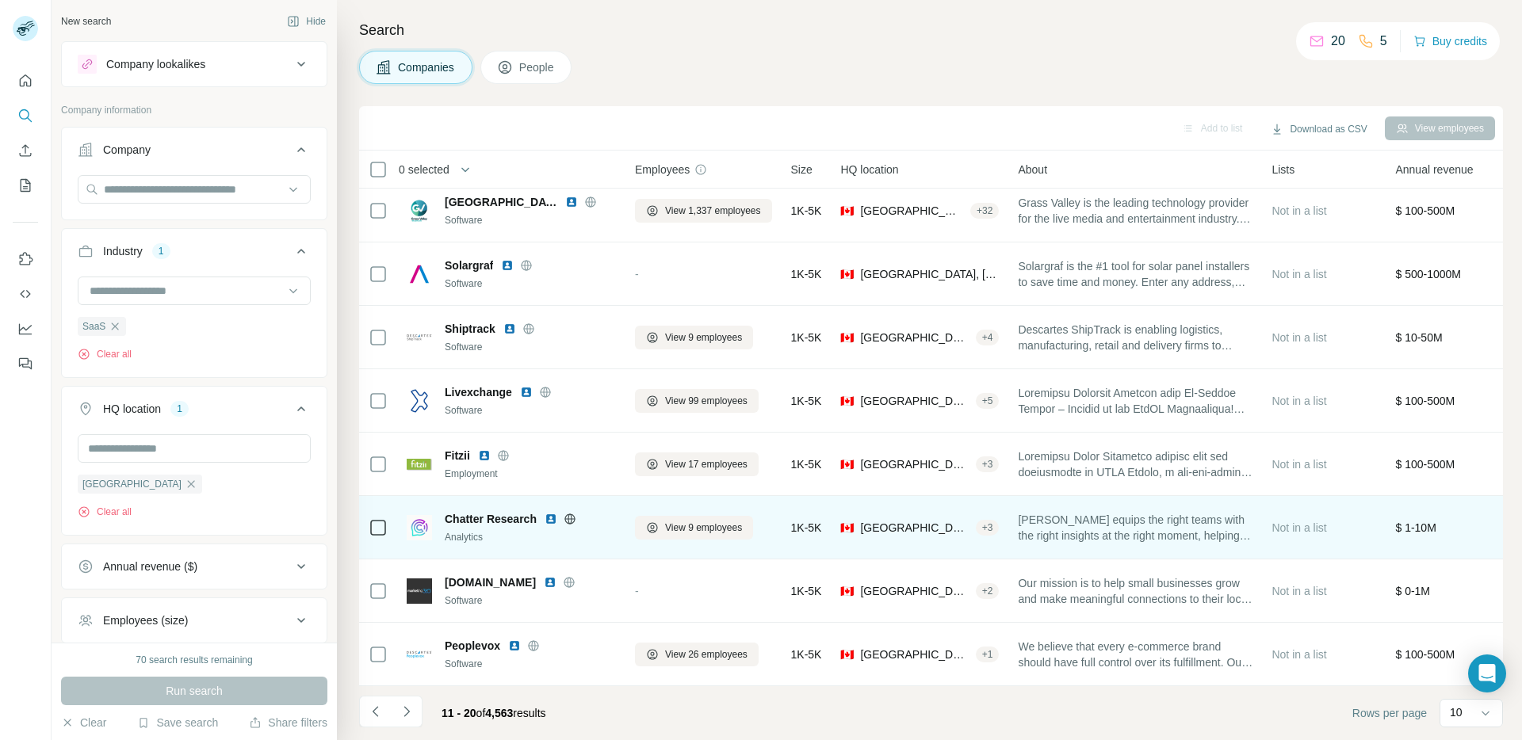
click at [571, 513] on icon at bounding box center [570, 519] width 13 height 13
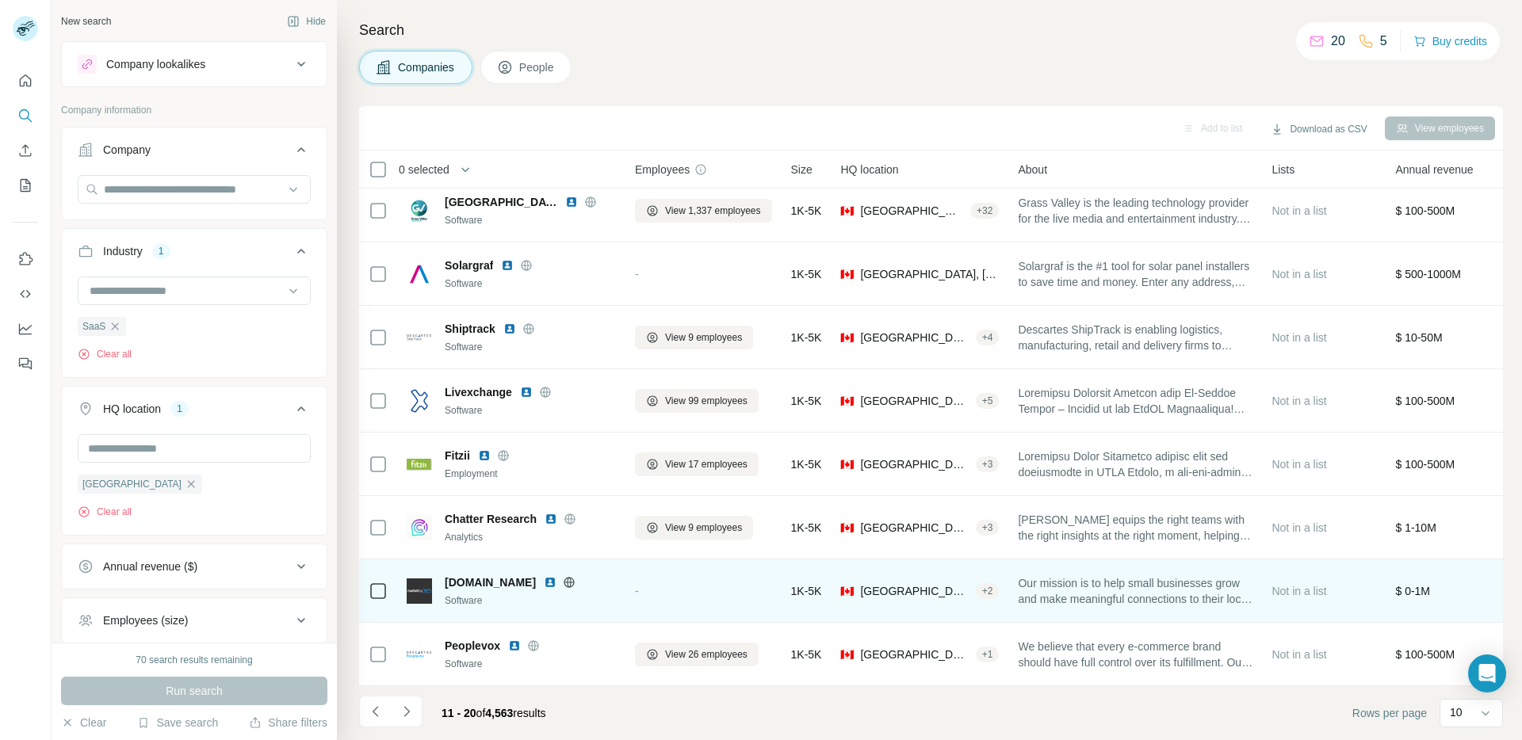
click at [565, 576] on icon at bounding box center [569, 582] width 13 height 13
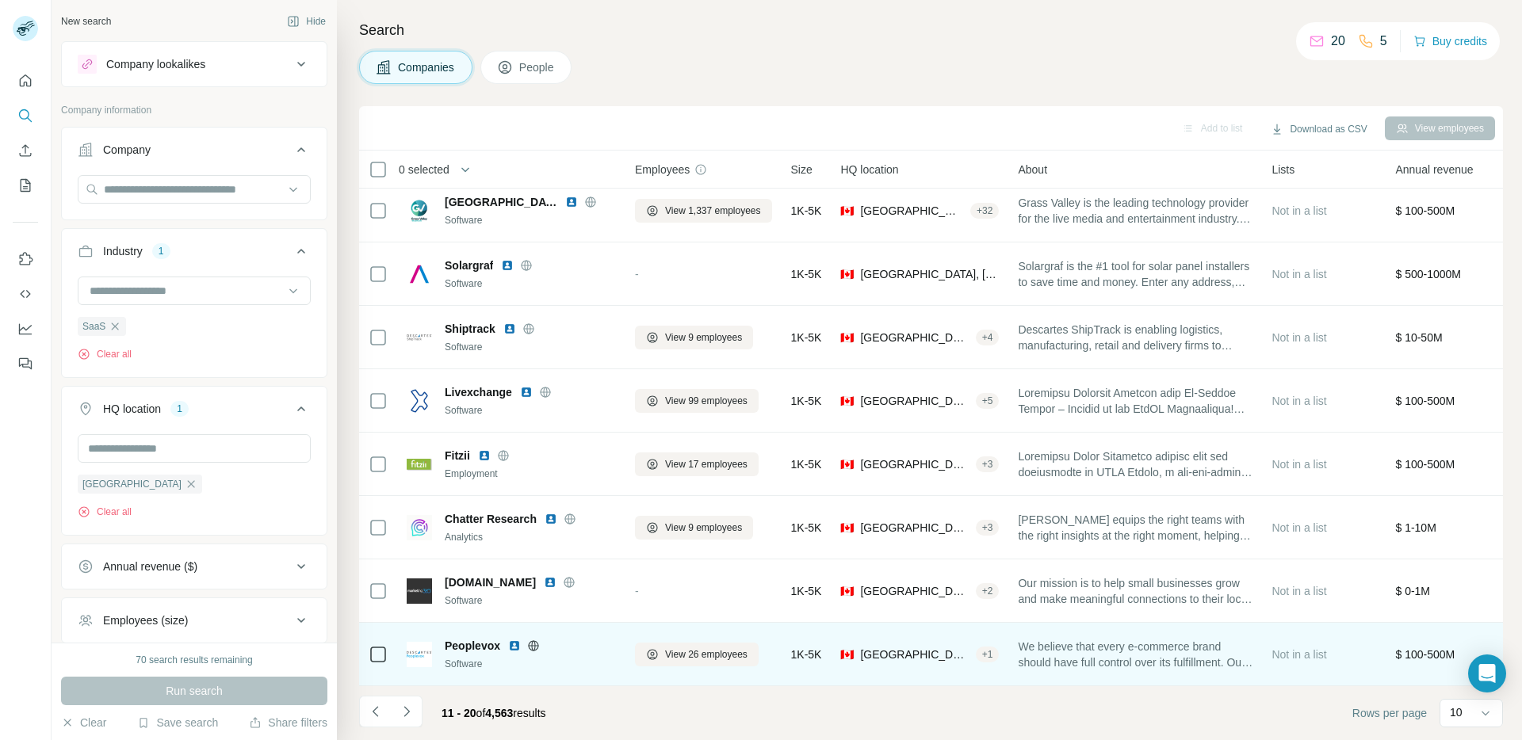
click at [537, 640] on icon at bounding box center [533, 645] width 10 height 10
